Goal: Find specific page/section: Find specific page/section

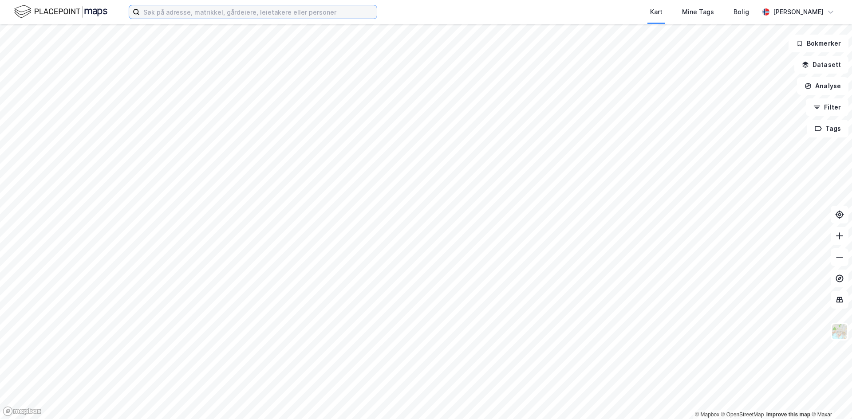
click at [307, 10] on input at bounding box center [258, 11] width 237 height 13
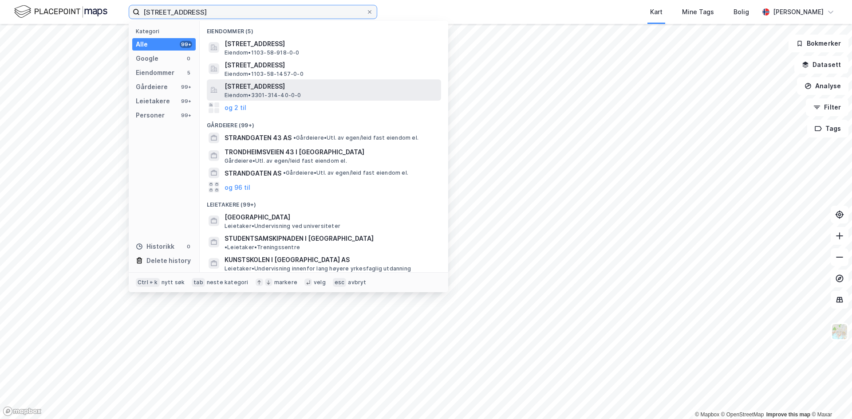
type input "[STREET_ADDRESS]"
click at [287, 87] on span "[STREET_ADDRESS]" at bounding box center [330, 86] width 213 height 11
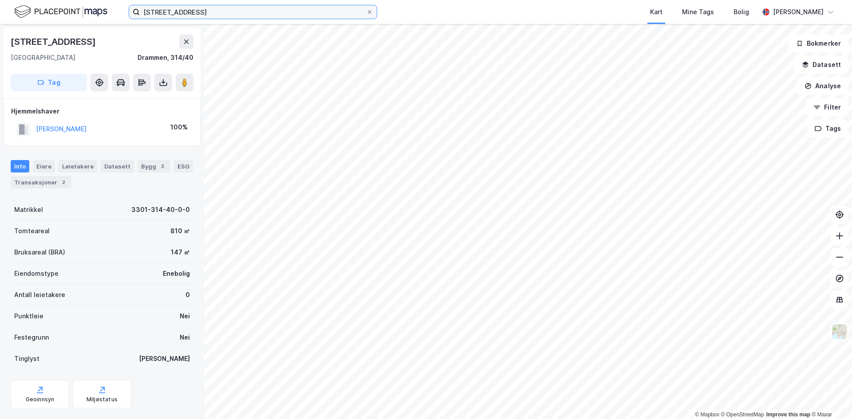
click at [218, 8] on input "[STREET_ADDRESS]" at bounding box center [253, 11] width 226 height 13
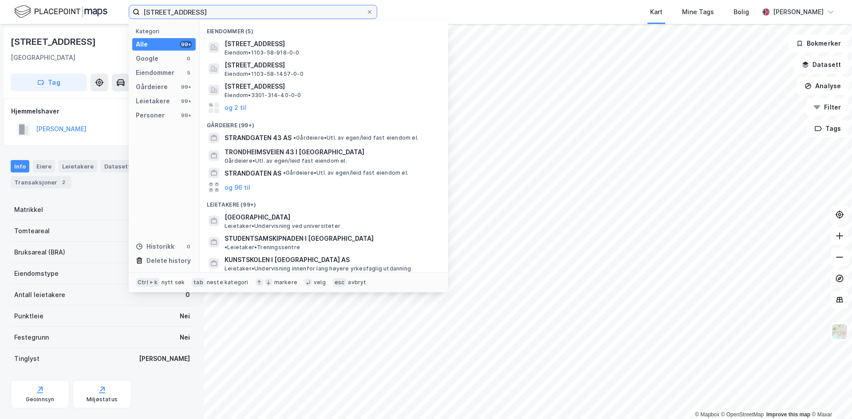
click at [237, 8] on input "[STREET_ADDRESS]" at bounding box center [253, 11] width 226 height 13
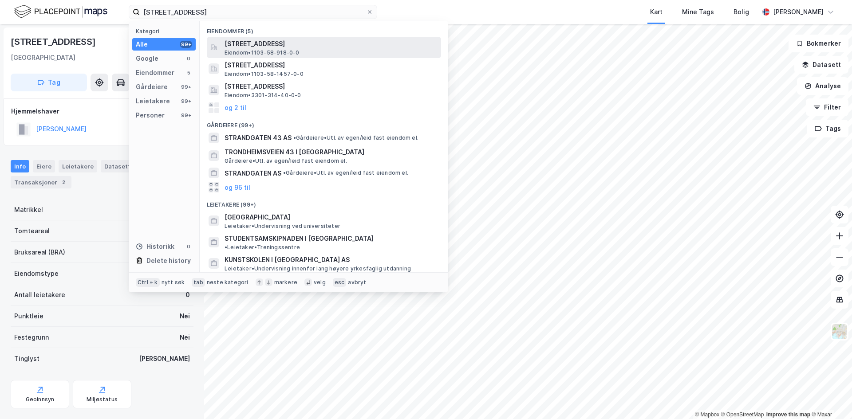
click at [270, 47] on span "[STREET_ADDRESS]" at bounding box center [330, 44] width 213 height 11
